Goal: Transaction & Acquisition: Purchase product/service

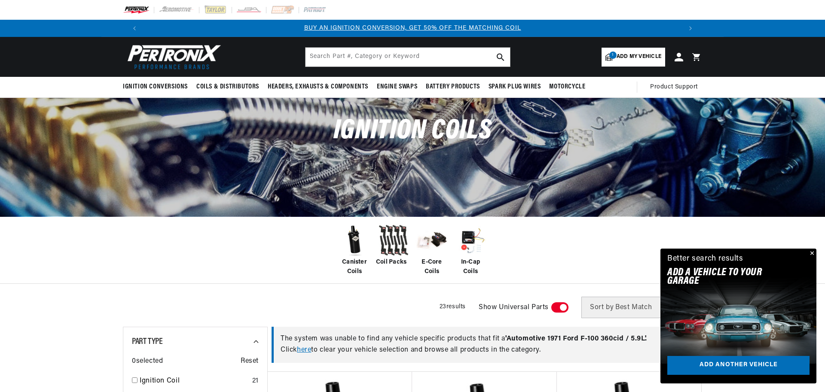
click at [351, 262] on span "Canister Coils" at bounding box center [354, 267] width 34 height 19
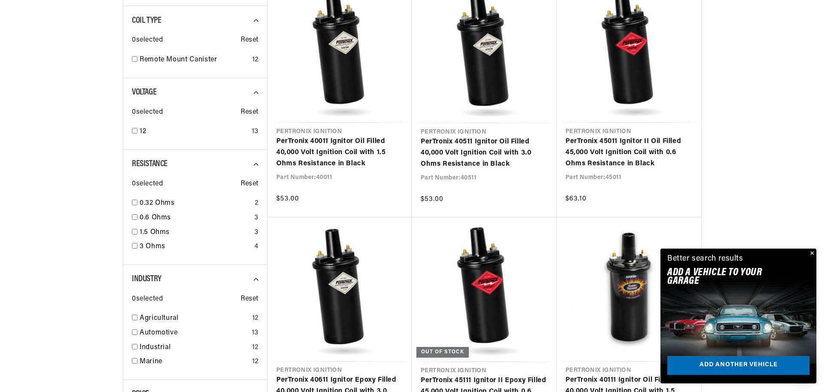
scroll to position [464, 0]
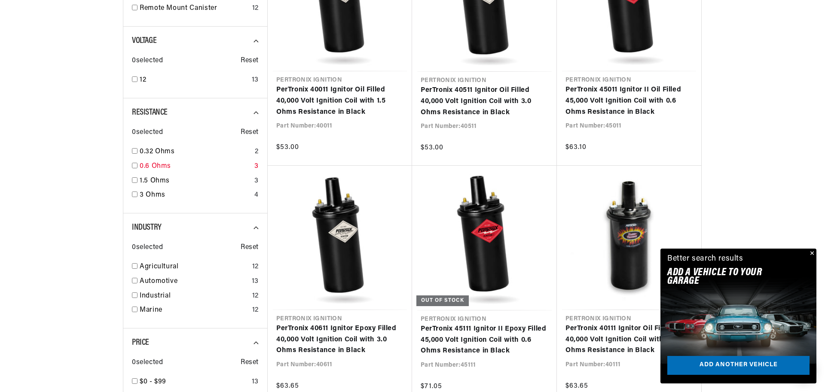
click at [135, 167] on input "checkbox" at bounding box center [135, 166] width 6 height 6
checkbox input "true"
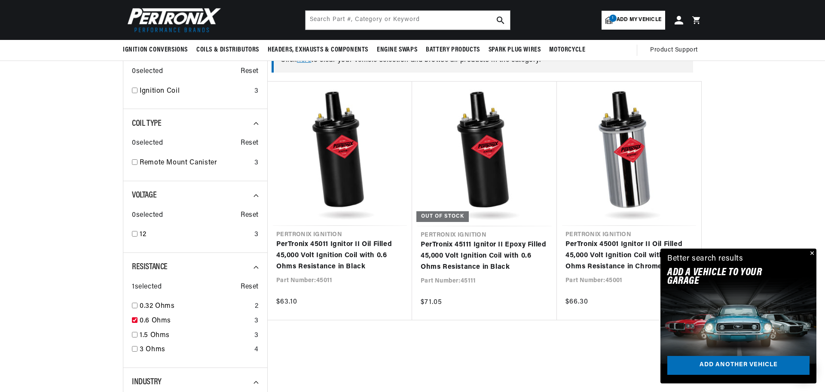
scroll to position [0, 1078]
click at [813, 255] on button "Close" at bounding box center [811, 254] width 10 height 10
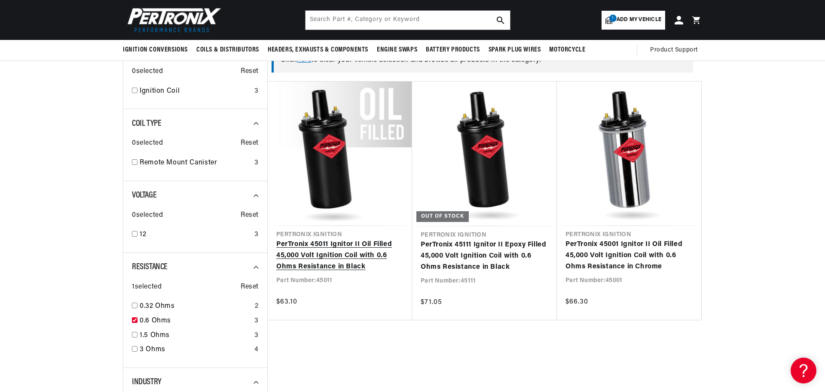
click at [327, 262] on link "PerTronix 45011 Ignitor II Oil Filled 45,000 Volt Ignition Coil with 0.6 Ohms R…" at bounding box center [339, 255] width 127 height 33
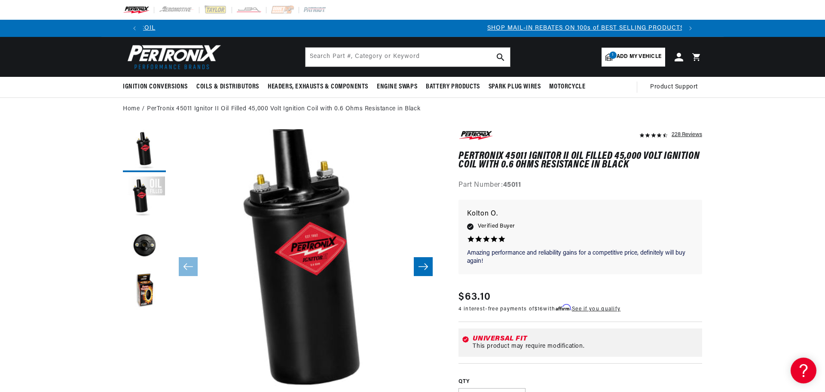
click at [161, 58] on img at bounding box center [172, 57] width 99 height 30
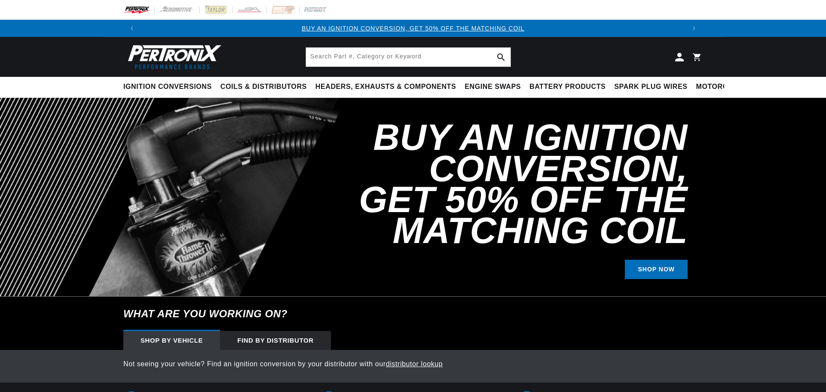
select select "1971"
select select "Ford"
select select "F-100"
select select "360cid-5.9L"
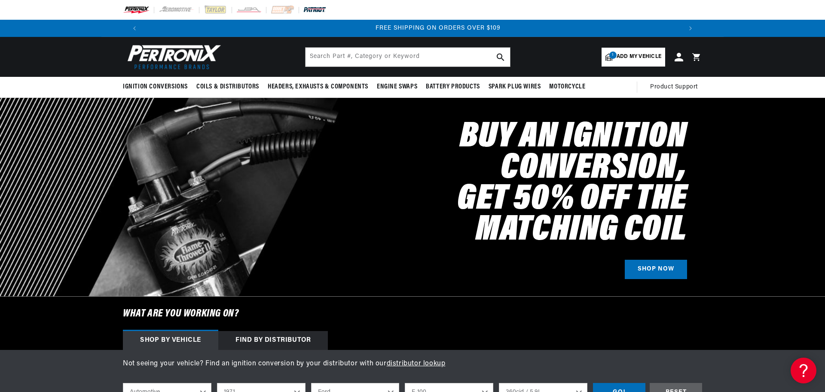
scroll to position [0, 1078]
